Goal: Task Accomplishment & Management: Manage account settings

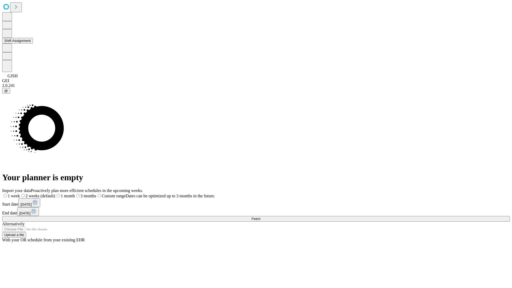
click at [33, 43] on button "Shift Assignment" at bounding box center [17, 41] width 31 height 6
